Goal: Information Seeking & Learning: Check status

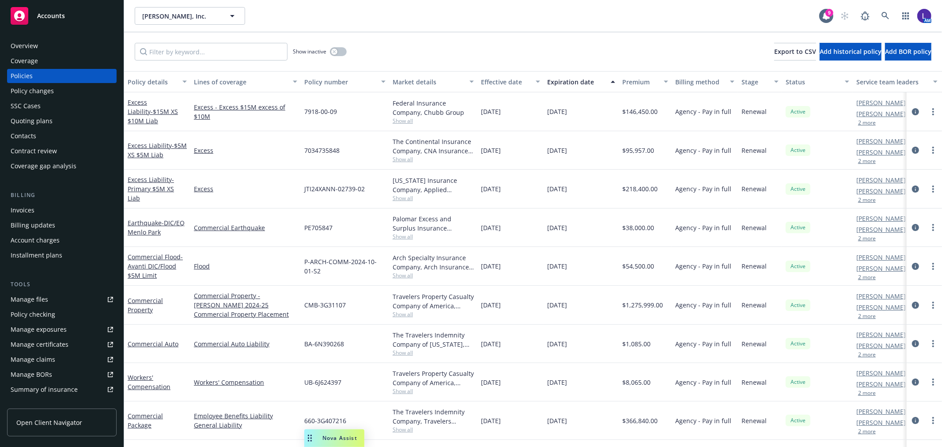
click at [876, 15] on div "AM" at bounding box center [883, 16] width 95 height 18
click at [885, 10] on link at bounding box center [886, 16] width 18 height 18
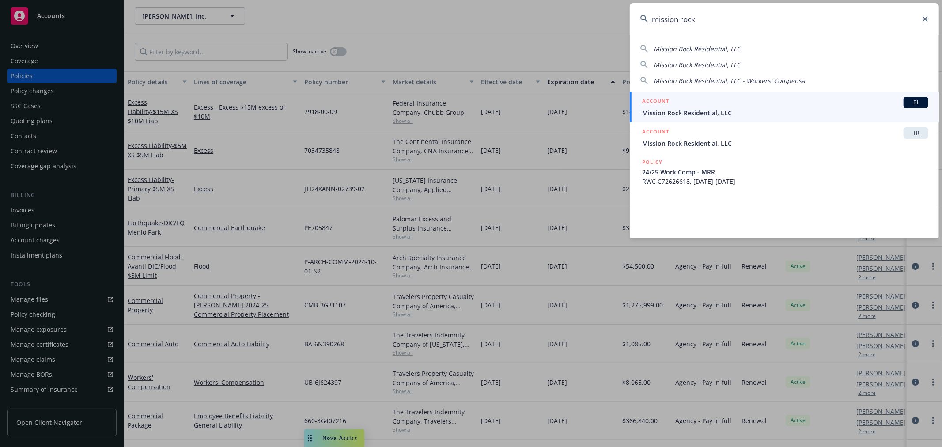
type input "mission rock"
click at [710, 103] on div "ACCOUNT BI" at bounding box center [785, 102] width 286 height 11
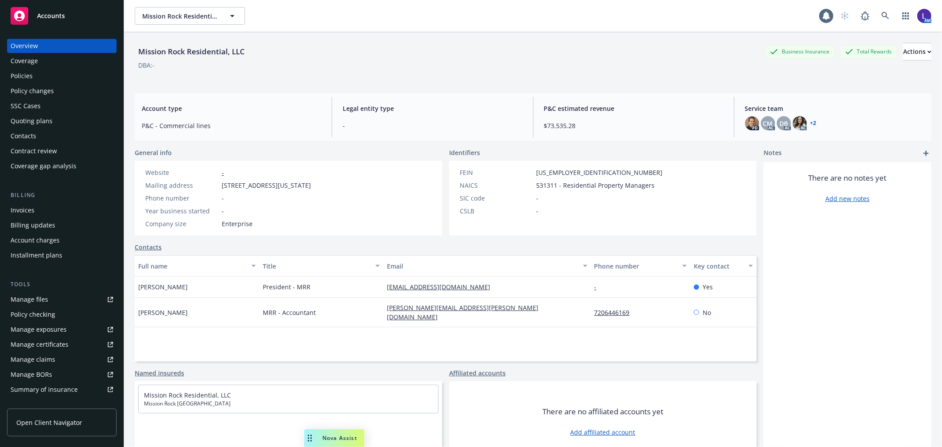
scroll to position [143, 0]
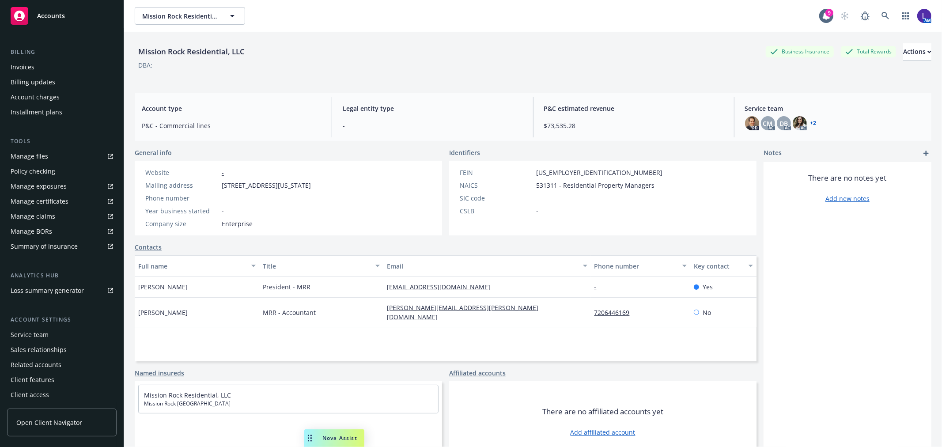
click at [45, 331] on div "Service team" at bounding box center [30, 335] width 38 height 14
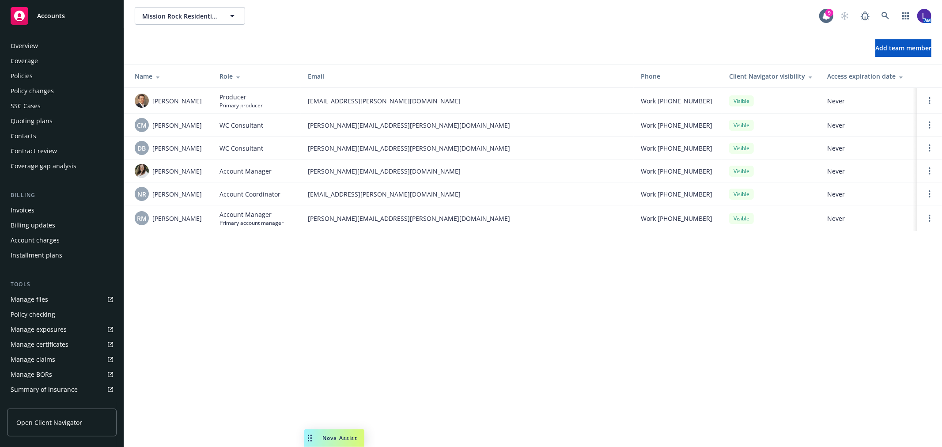
click at [28, 72] on div "Policies" at bounding box center [22, 76] width 22 height 14
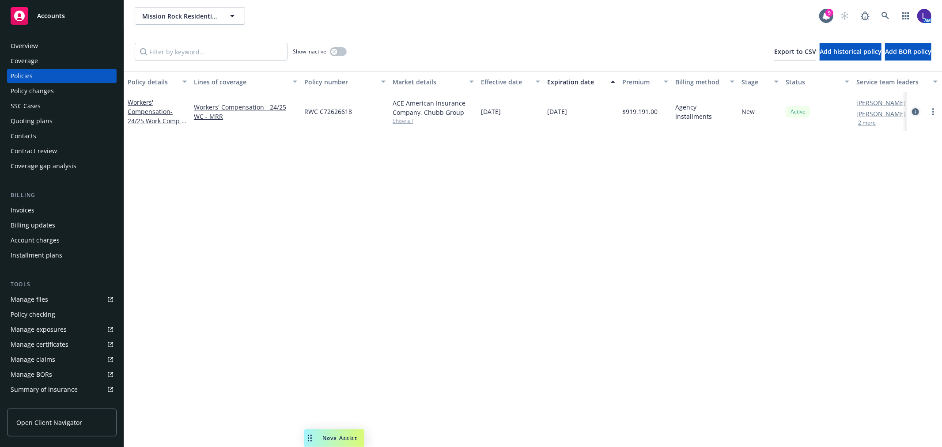
click at [915, 111] on icon "circleInformation" at bounding box center [915, 111] width 7 height 7
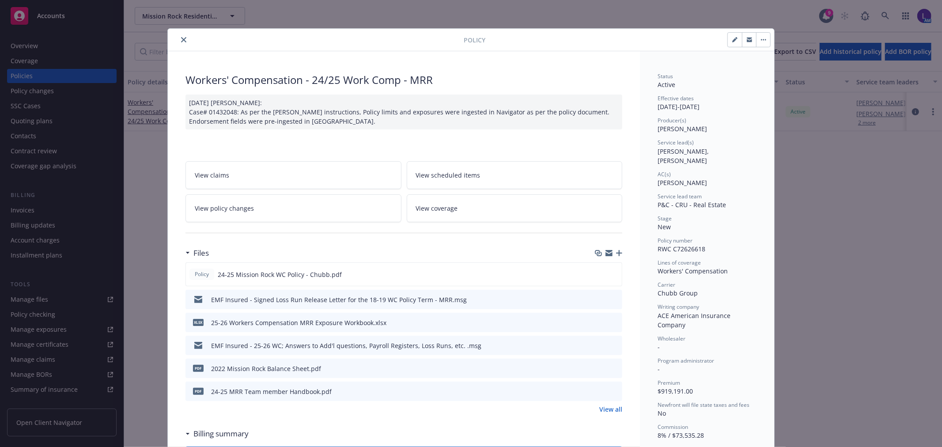
click at [181, 41] on icon "close" at bounding box center [183, 39] width 5 height 5
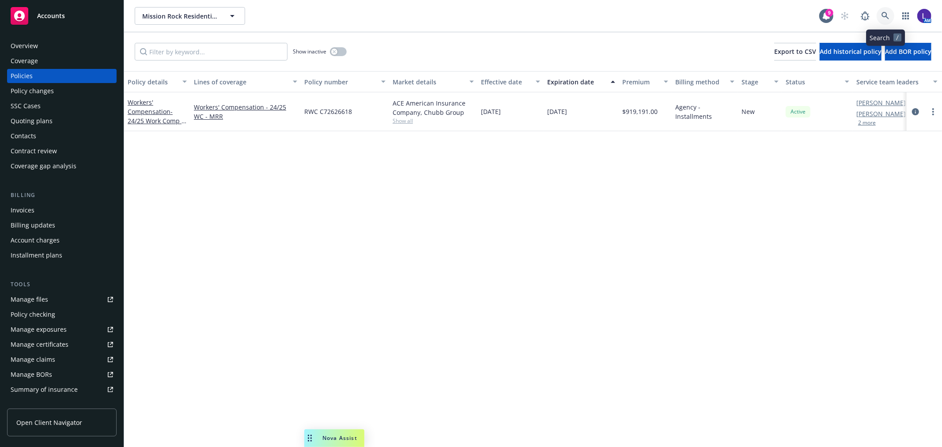
click at [886, 13] on icon at bounding box center [886, 16] width 8 height 8
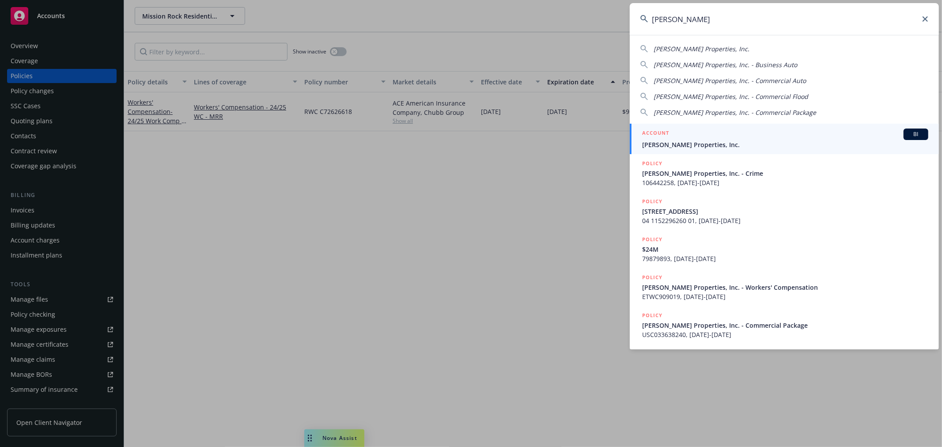
type input "[PERSON_NAME]"
click at [689, 147] on span "[PERSON_NAME] Properties, Inc." at bounding box center [785, 144] width 286 height 9
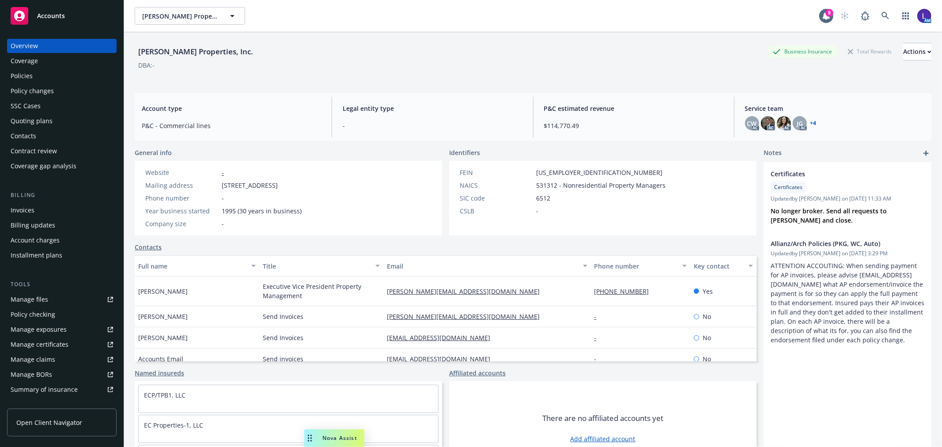
click at [30, 243] on div "Account charges" at bounding box center [35, 240] width 49 height 14
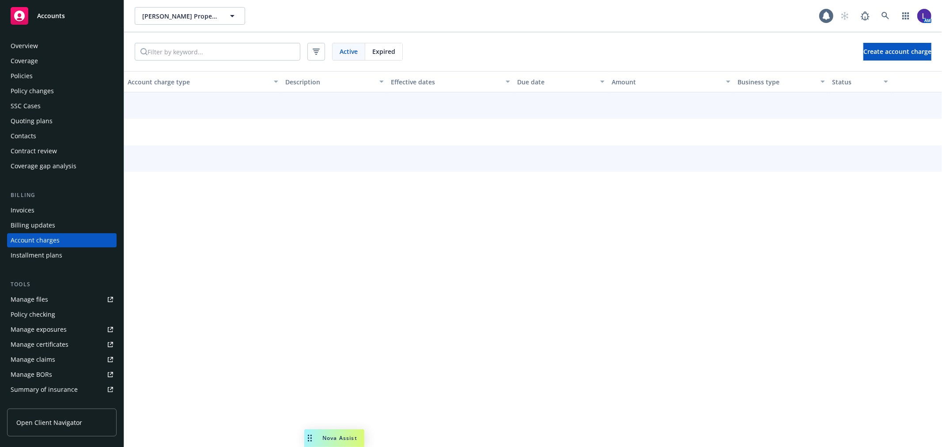
scroll to position [2, 0]
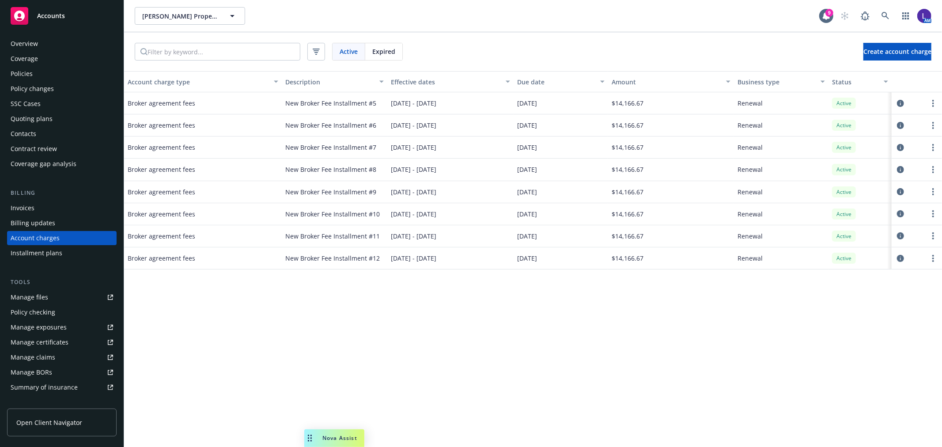
click at [34, 198] on div "Billing Invoices Billing updates Account charges Installment plans" at bounding box center [62, 225] width 110 height 72
click at [37, 210] on div "Invoices" at bounding box center [62, 208] width 103 height 14
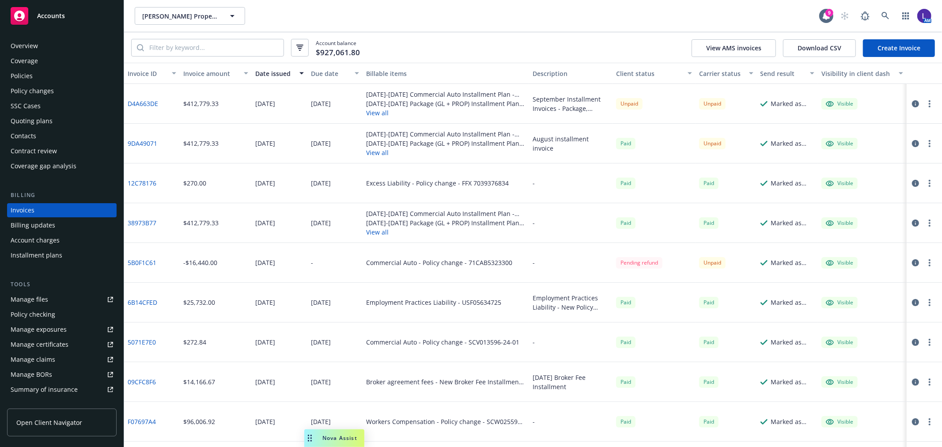
click at [47, 242] on div "Account charges" at bounding box center [35, 240] width 49 height 14
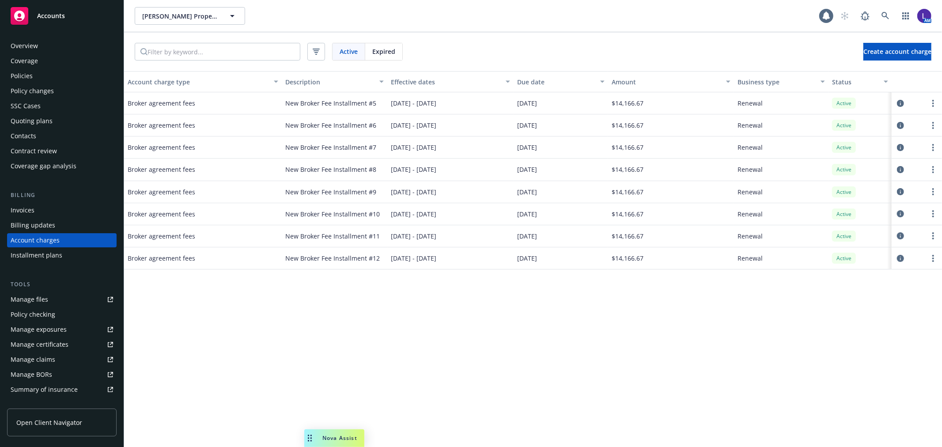
scroll to position [2, 0]
click at [32, 208] on div "Invoices" at bounding box center [23, 208] width 24 height 14
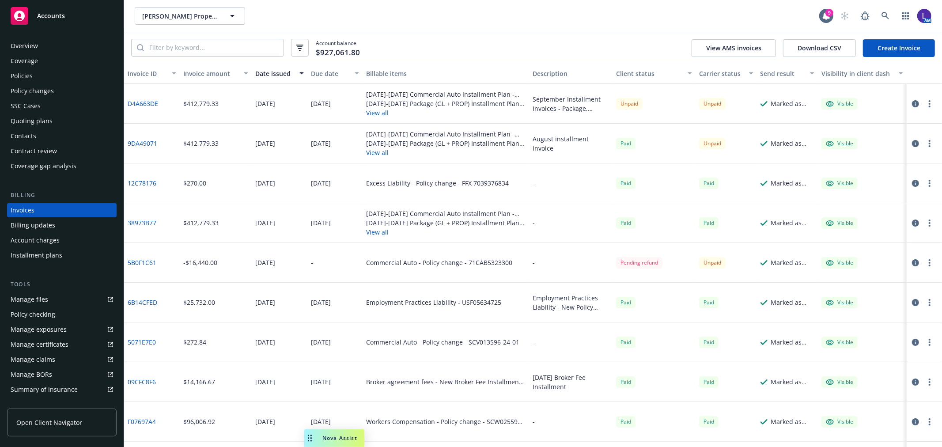
click at [23, 208] on div "Invoices" at bounding box center [23, 210] width 24 height 14
